Goal: Find specific page/section: Find specific page/section

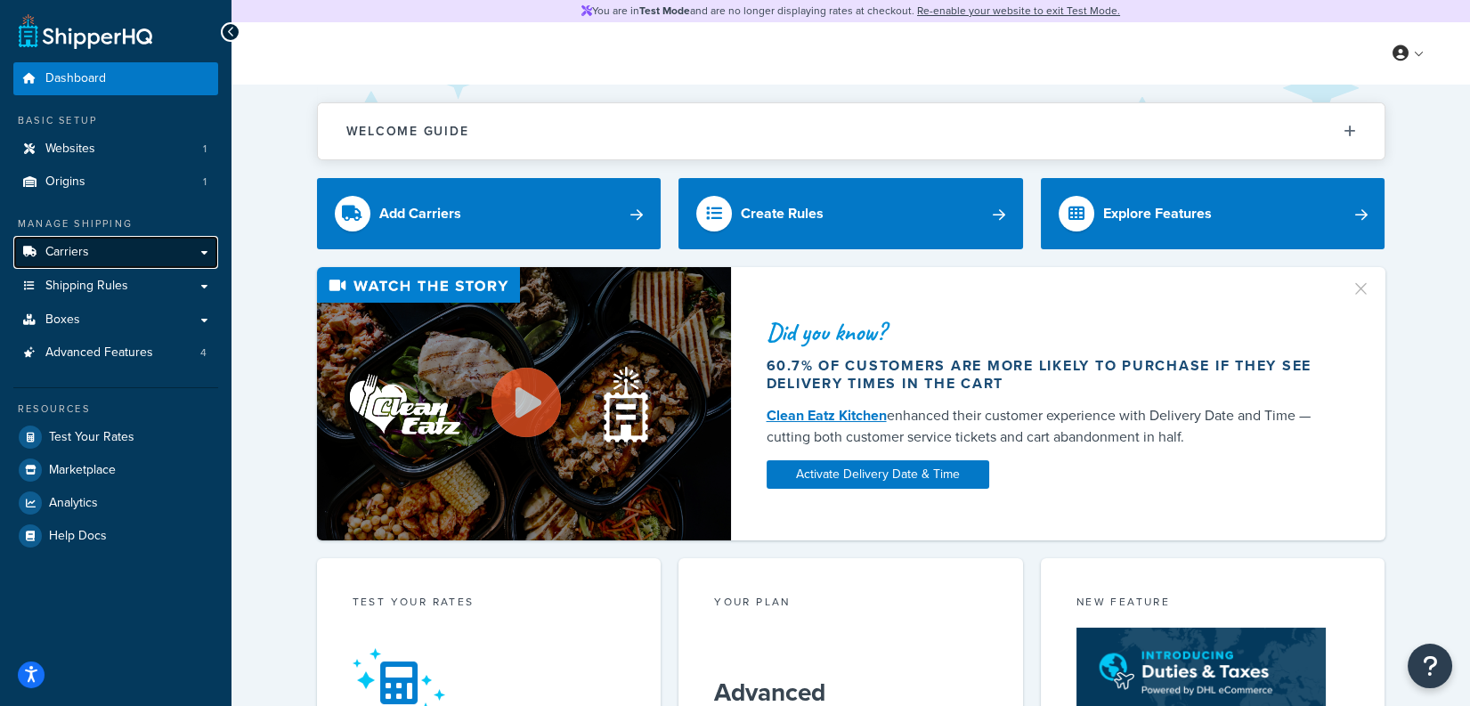
click at [138, 263] on link "Carriers" at bounding box center [115, 252] width 205 height 33
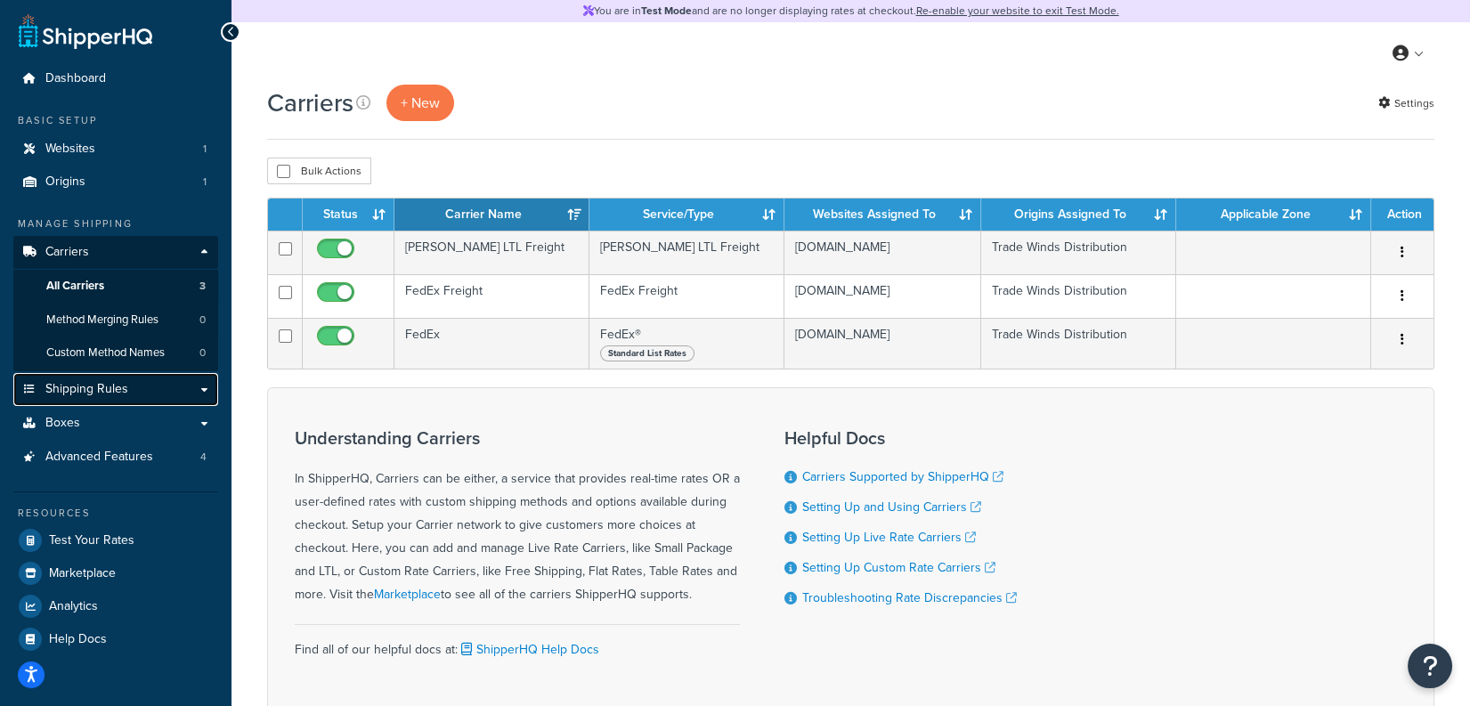
click at [140, 385] on link "Shipping Rules" at bounding box center [115, 389] width 205 height 33
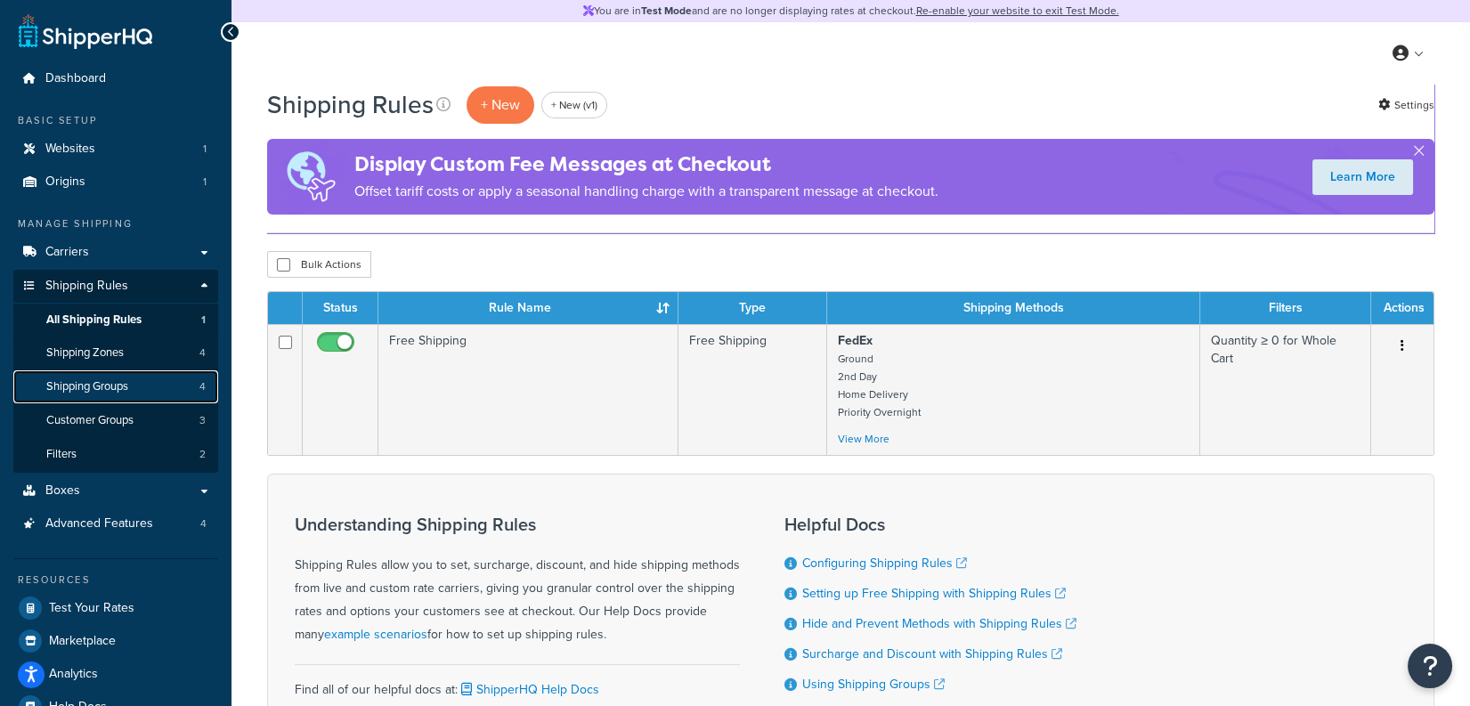
click at [122, 385] on span "Shipping Groups" at bounding box center [87, 386] width 82 height 15
